Goal: Task Accomplishment & Management: Manage account settings

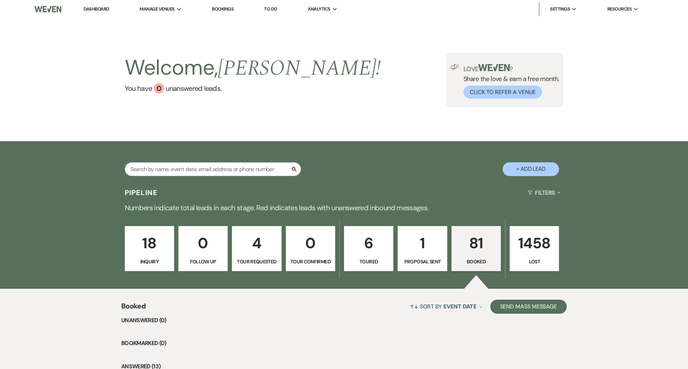
click at [470, 254] on p "81" at bounding box center [476, 243] width 40 height 24
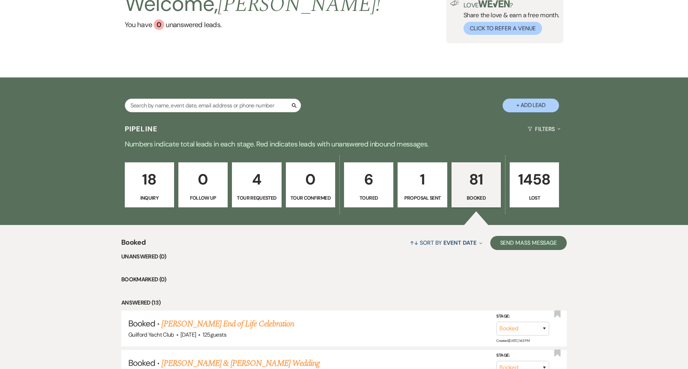
scroll to position [128, 0]
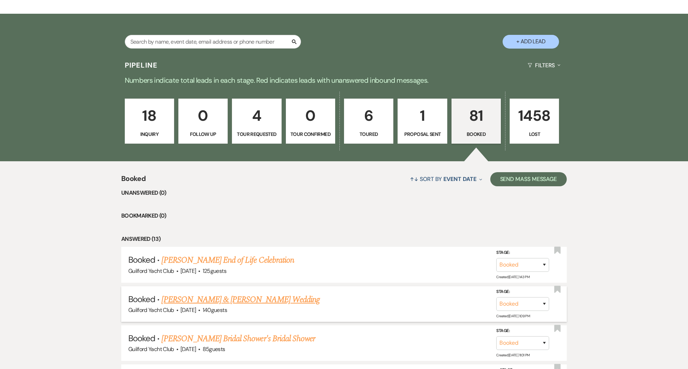
click at [212, 303] on link "[PERSON_NAME] & [PERSON_NAME] Wedding" at bounding box center [240, 299] width 158 height 13
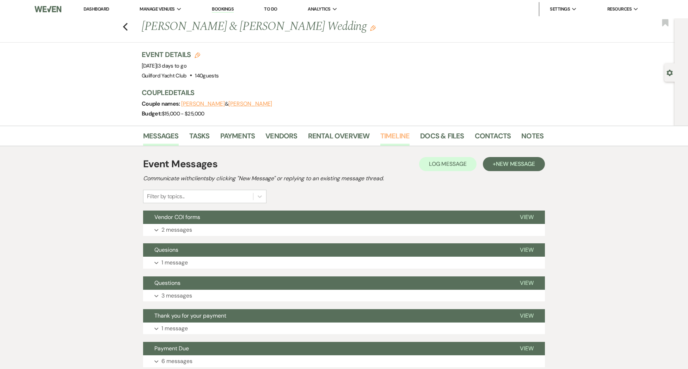
click at [395, 140] on link "Timeline" at bounding box center [395, 138] width 30 height 16
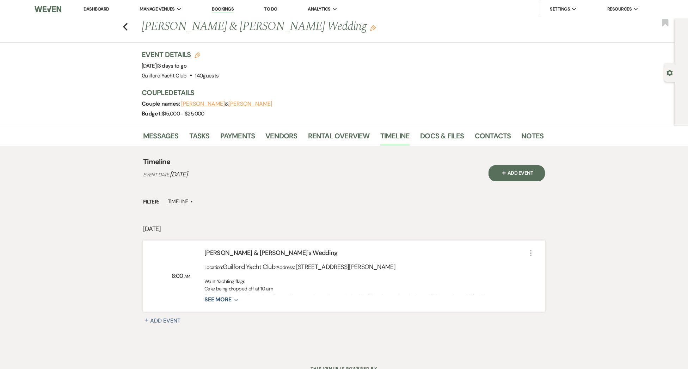
click at [232, 302] on icon "Expand" at bounding box center [234, 300] width 6 height 6
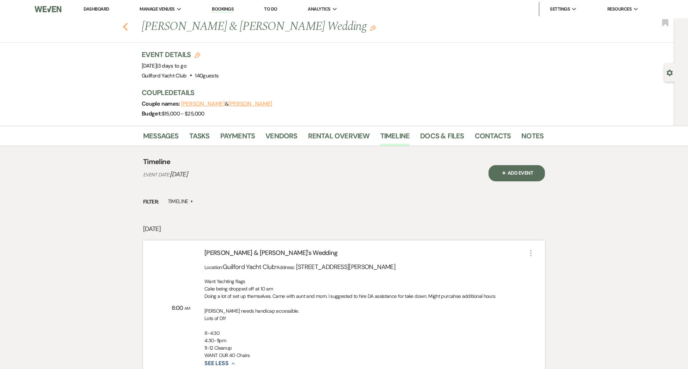
click at [124, 27] on use "button" at bounding box center [125, 27] width 5 height 8
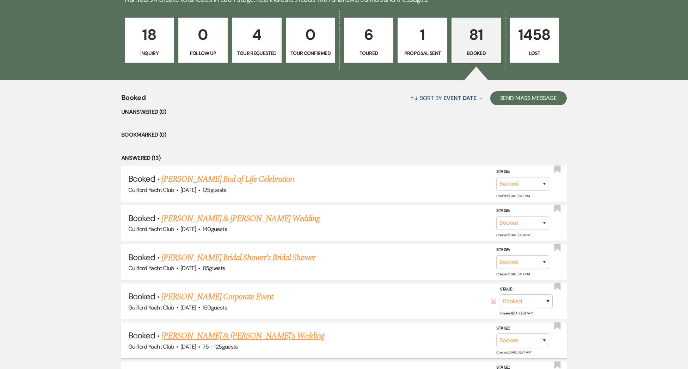
scroll to position [209, 0]
click at [222, 345] on span "75 - 125 guests" at bounding box center [220, 346] width 35 height 7
click at [218, 335] on link "[PERSON_NAME] & [PERSON_NAME]'s Wedding" at bounding box center [242, 335] width 163 height 13
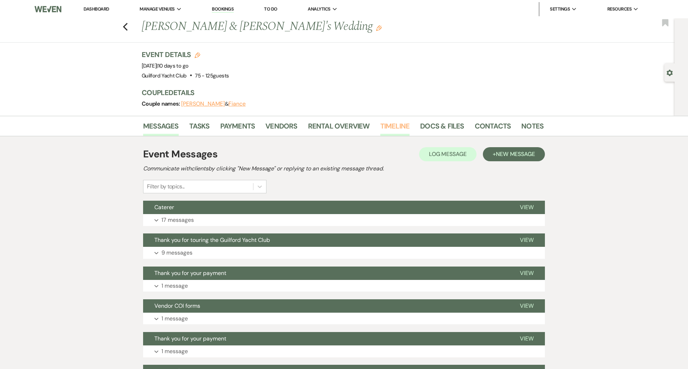
click at [391, 129] on link "Timeline" at bounding box center [395, 128] width 30 height 16
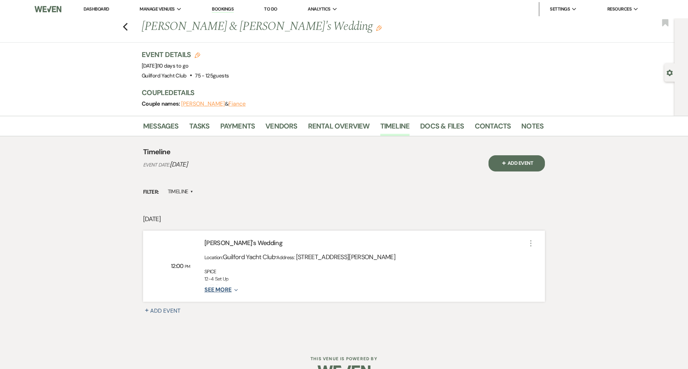
click at [228, 290] on button "See More Expand" at bounding box center [220, 290] width 33 height 6
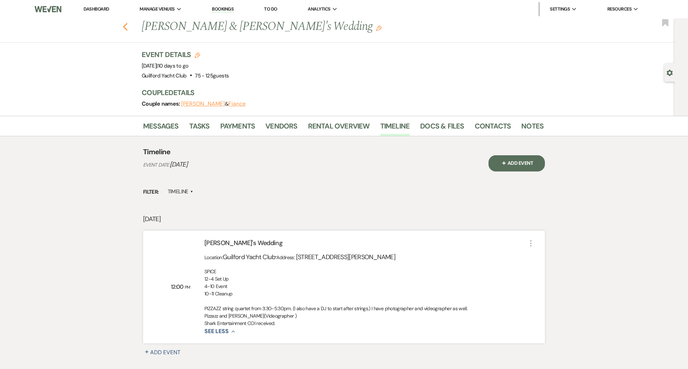
click at [125, 29] on use "button" at bounding box center [125, 27] width 5 height 8
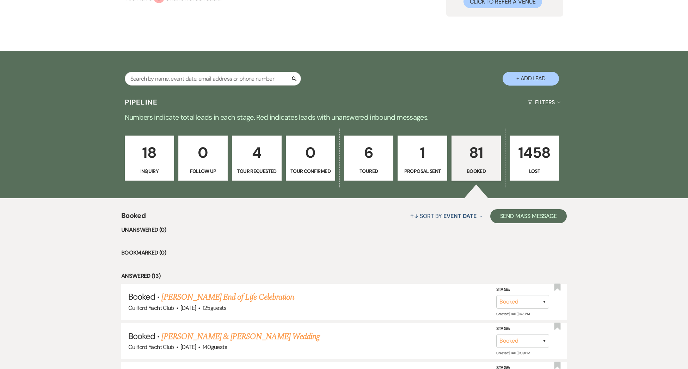
scroll to position [77, 0]
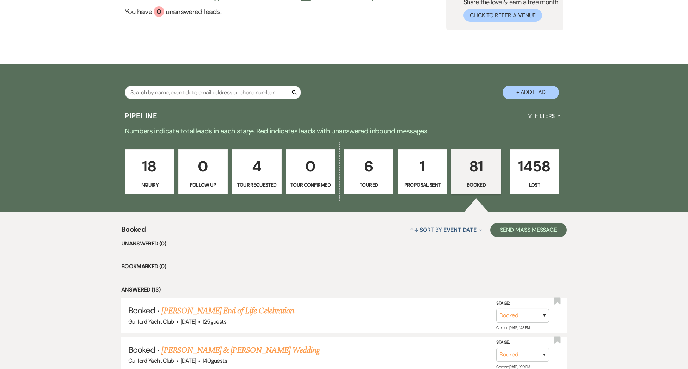
click at [151, 180] on link "18 Inquiry" at bounding box center [149, 171] width 49 height 45
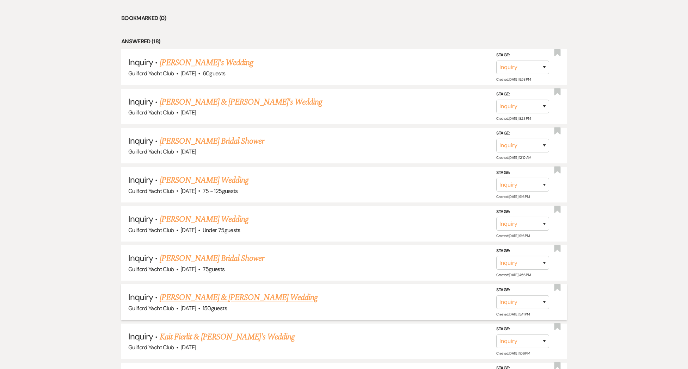
scroll to position [449, 0]
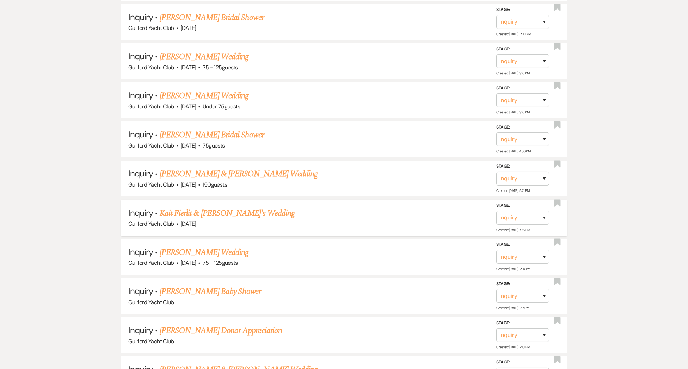
click at [208, 210] on link "Kait Fierlit & [PERSON_NAME]'s Wedding" at bounding box center [227, 213] width 135 height 13
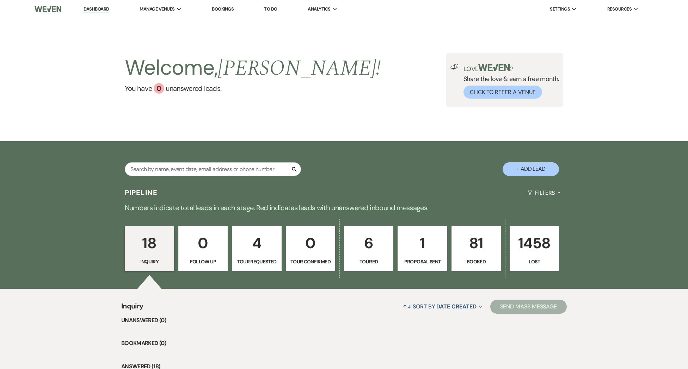
select select "22"
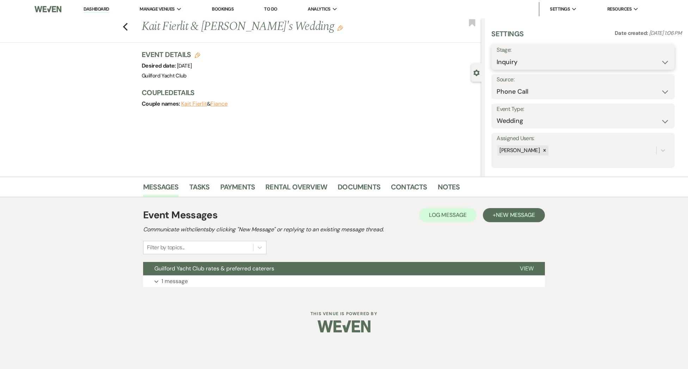
click at [532, 64] on select "Inquiry Follow Up Tour Requested Tour Confirmed Toured Proposal Sent Booked Lost" at bounding box center [582, 62] width 173 height 14
select select "4"
click at [496, 55] on select "Inquiry Follow Up Tour Requested Tour Confirmed Toured Proposal Sent Booked Lost" at bounding box center [582, 62] width 173 height 14
click at [660, 57] on button "Save" at bounding box center [655, 57] width 40 height 14
drag, startPoint x: 188, startPoint y: 27, endPoint x: 145, endPoint y: 27, distance: 42.6
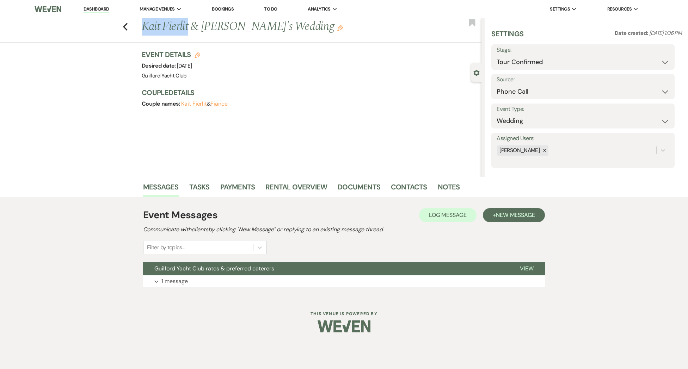
click at [144, 27] on h1 "Kait Fierlit & [PERSON_NAME]'s Wedding Edit" at bounding box center [276, 26] width 269 height 17
copy h1 "Kait Fierlit"
